Goal: Information Seeking & Learning: Learn about a topic

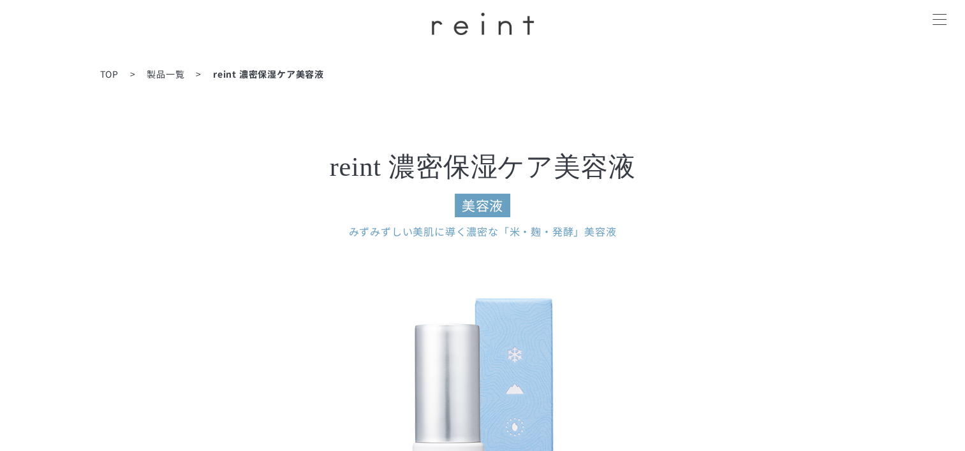
click at [457, 29] on img at bounding box center [483, 24] width 102 height 22
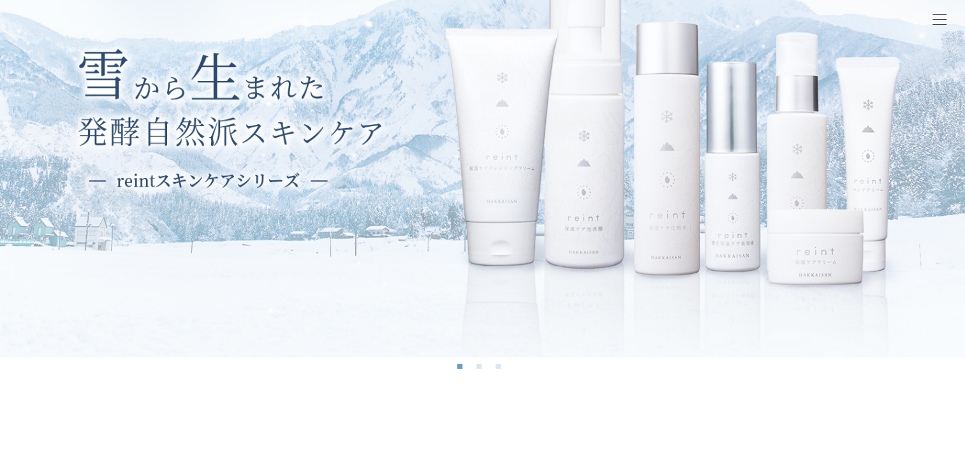
scroll to position [232, 0]
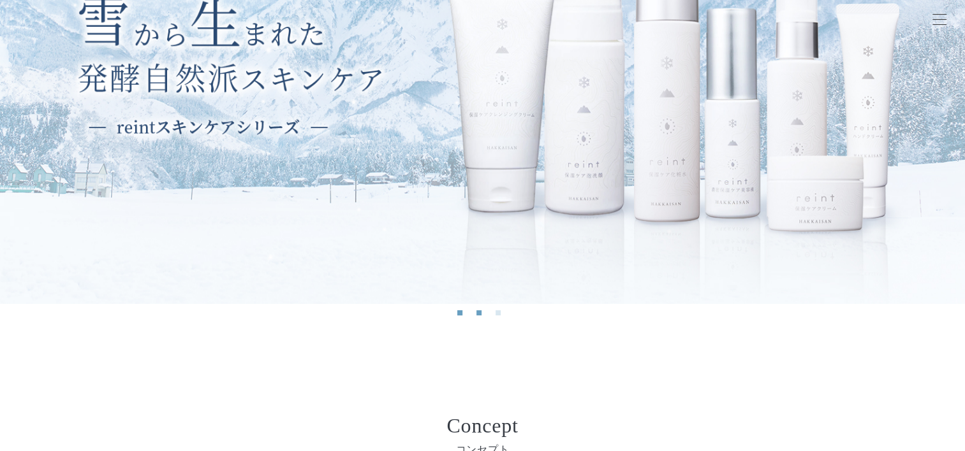
click at [480, 311] on button "2" at bounding box center [478, 313] width 5 height 5
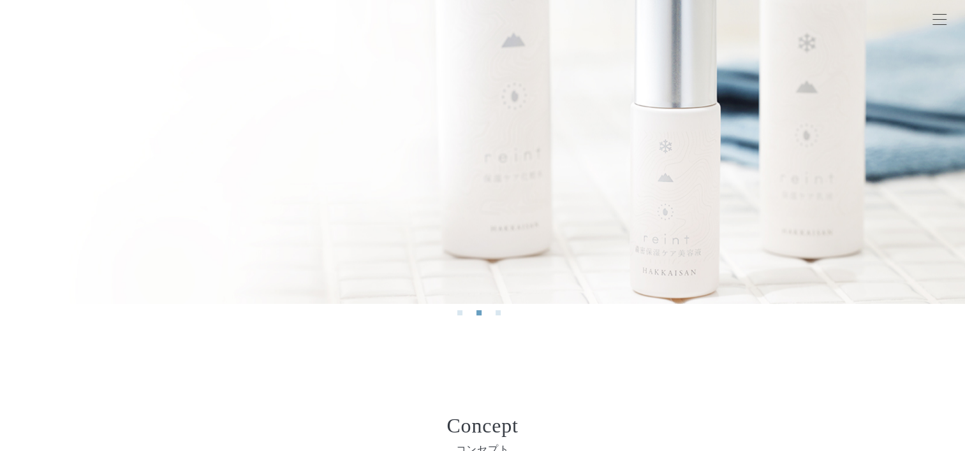
click at [501, 314] on li "3" at bounding box center [501, 317] width 13 height 13
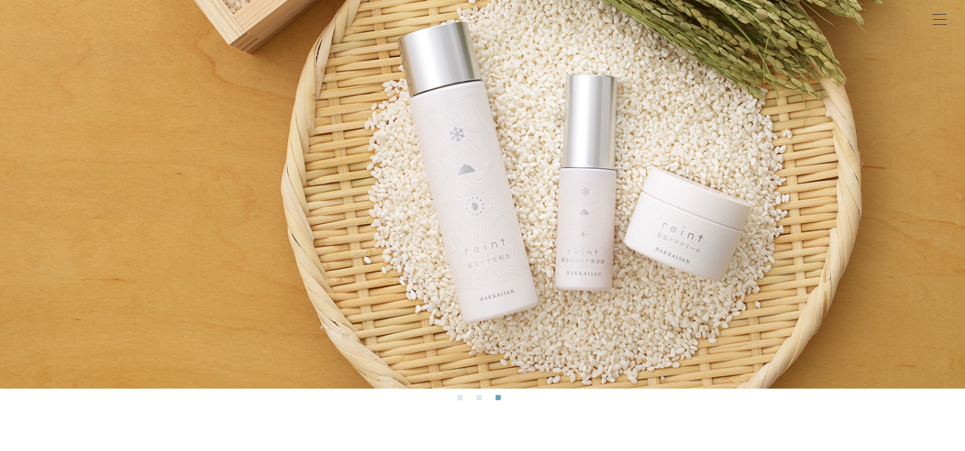
scroll to position [148, 0]
click at [480, 397] on button "2" at bounding box center [478, 397] width 5 height 5
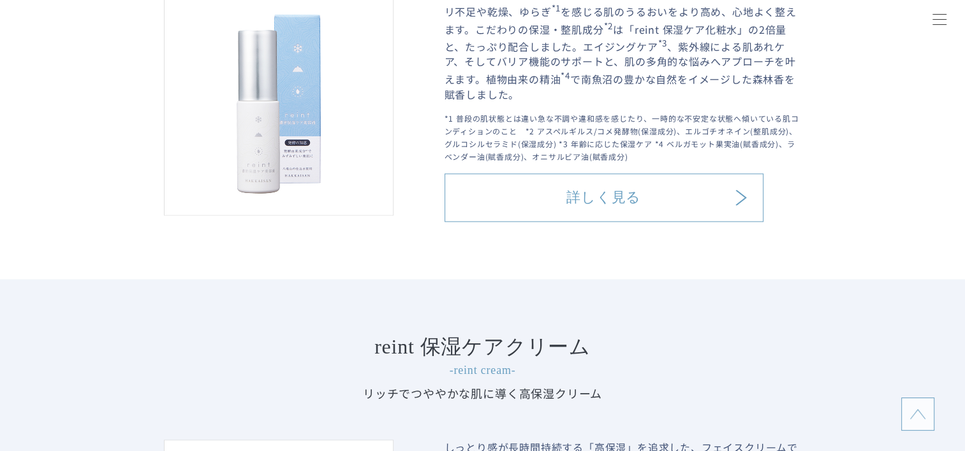
scroll to position [1921, 0]
click at [566, 218] on link "詳しく見る" at bounding box center [603, 199] width 319 height 48
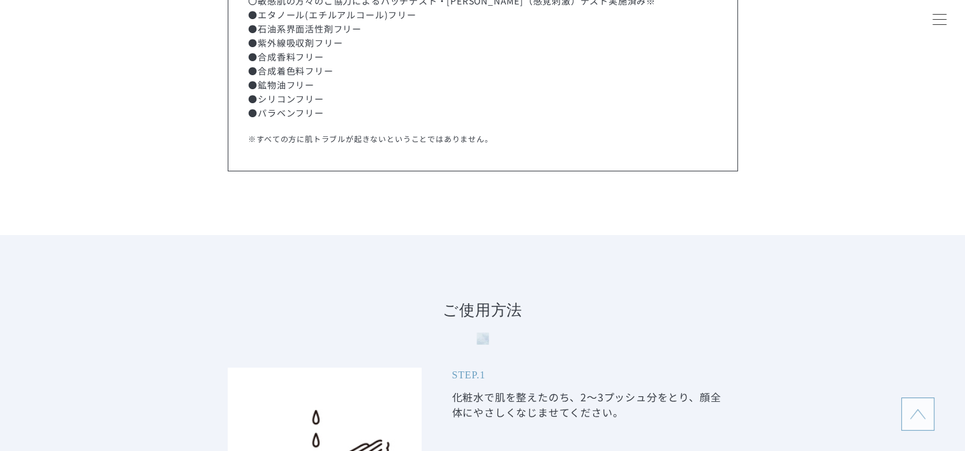
scroll to position [4096, 0]
